Goal: Task Accomplishment & Management: Complete application form

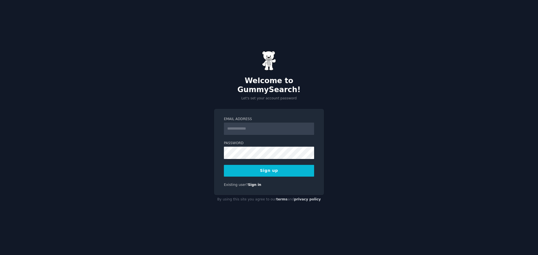
click at [239, 128] on input "Email Address" at bounding box center [269, 129] width 90 height 12
type input "**********"
click at [267, 165] on button "Sign up" at bounding box center [269, 171] width 90 height 12
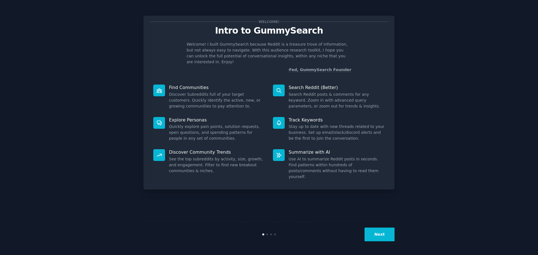
click at [373, 235] on button "Next" at bounding box center [380, 235] width 30 height 14
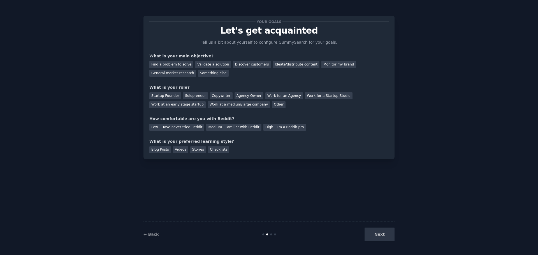
click at [373, 235] on div "Next" at bounding box center [353, 235] width 84 height 14
click at [170, 67] on div "Find a problem to solve" at bounding box center [171, 64] width 44 height 7
click at [215, 65] on div "Validate a solution" at bounding box center [213, 64] width 36 height 7
click at [167, 97] on div "Startup Founder" at bounding box center [165, 95] width 32 height 7
click at [171, 129] on div "Low - Have never tried Reddit" at bounding box center [176, 127] width 55 height 7
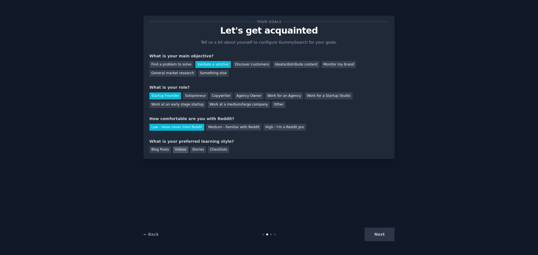
click at [182, 151] on div "Videos" at bounding box center [180, 150] width 15 height 7
click at [377, 237] on button "Next" at bounding box center [380, 235] width 30 height 14
